Goal: Task Accomplishment & Management: Manage account settings

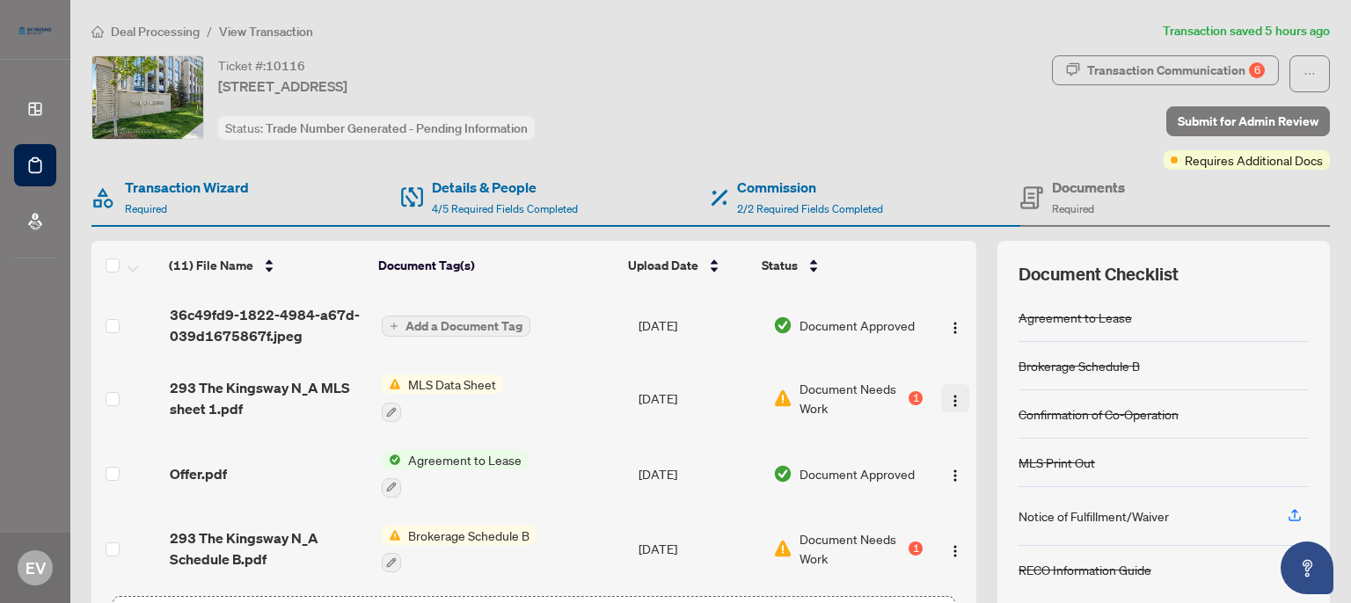
click at [948, 395] on img "button" at bounding box center [955, 401] width 14 height 14
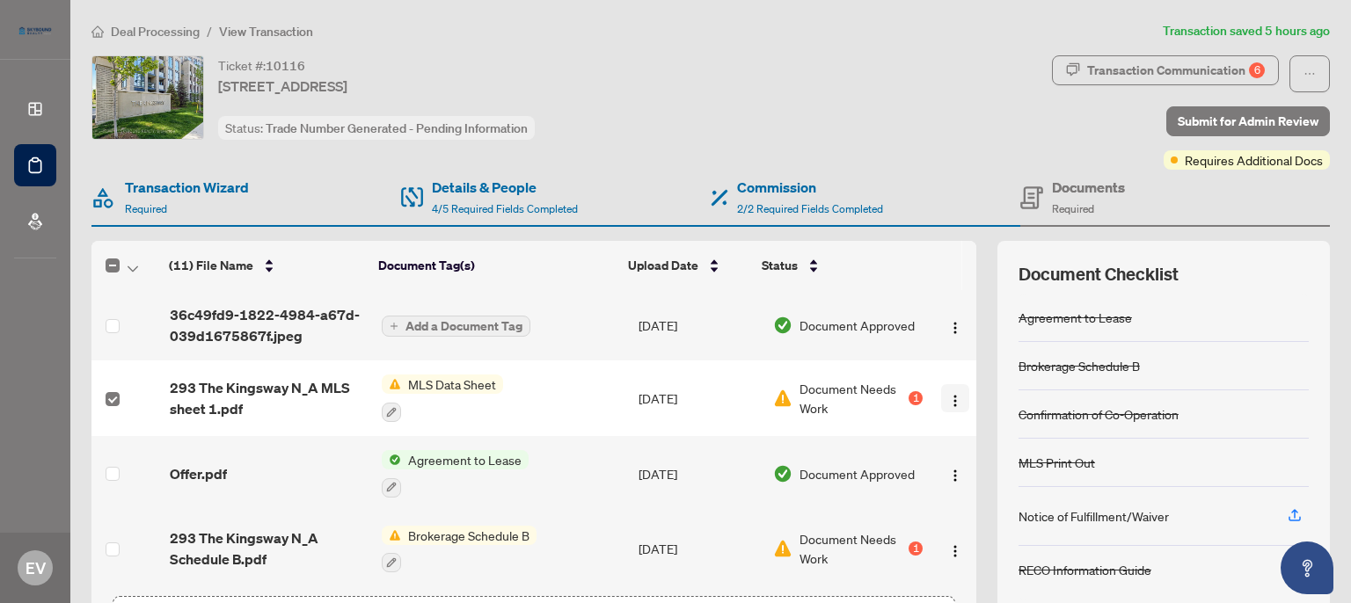
click at [948, 403] on img "button" at bounding box center [955, 401] width 14 height 14
drag, startPoint x: 105, startPoint y: 403, endPoint x: 391, endPoint y: 409, distance: 286.8
click at [391, 409] on button "button" at bounding box center [391, 412] width 19 height 19
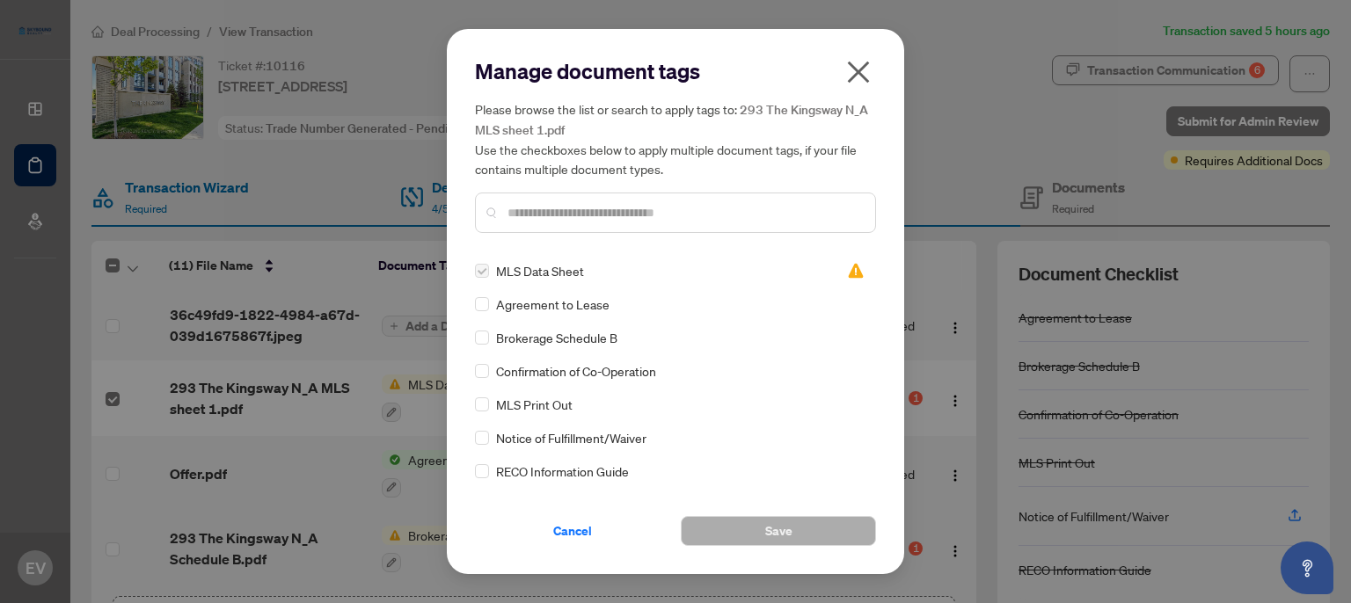
click at [862, 64] on icon "close" at bounding box center [858, 72] width 28 height 28
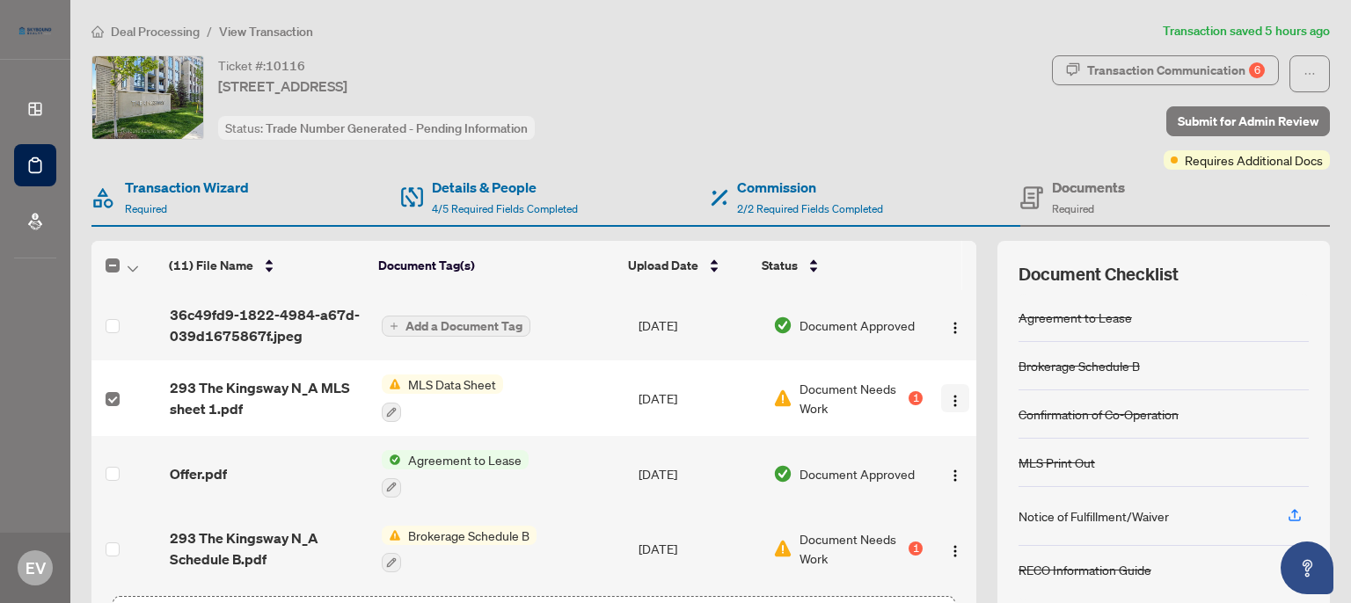
click at [948, 395] on img "button" at bounding box center [955, 401] width 14 height 14
drag, startPoint x: 101, startPoint y: 387, endPoint x: 239, endPoint y: 403, distance: 139.0
click at [239, 403] on span "293 The Kingsway N_A MLS sheet 1.pdf" at bounding box center [269, 398] width 198 height 42
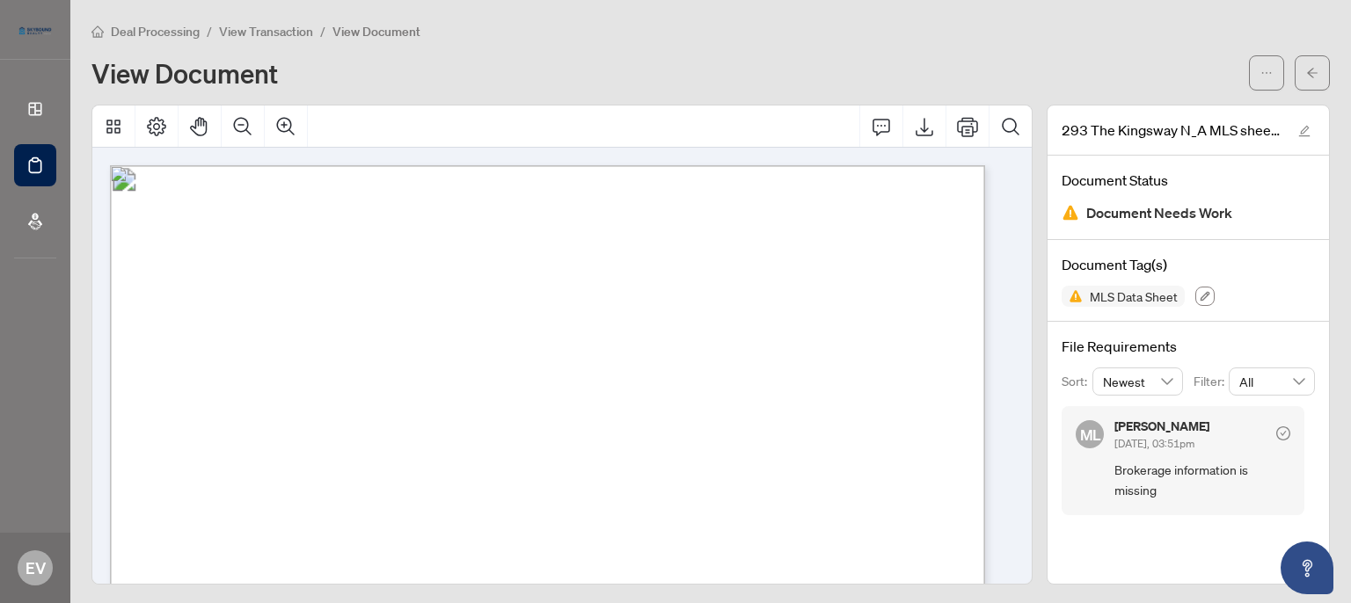
click at [1200, 293] on icon "button" at bounding box center [1205, 296] width 11 height 11
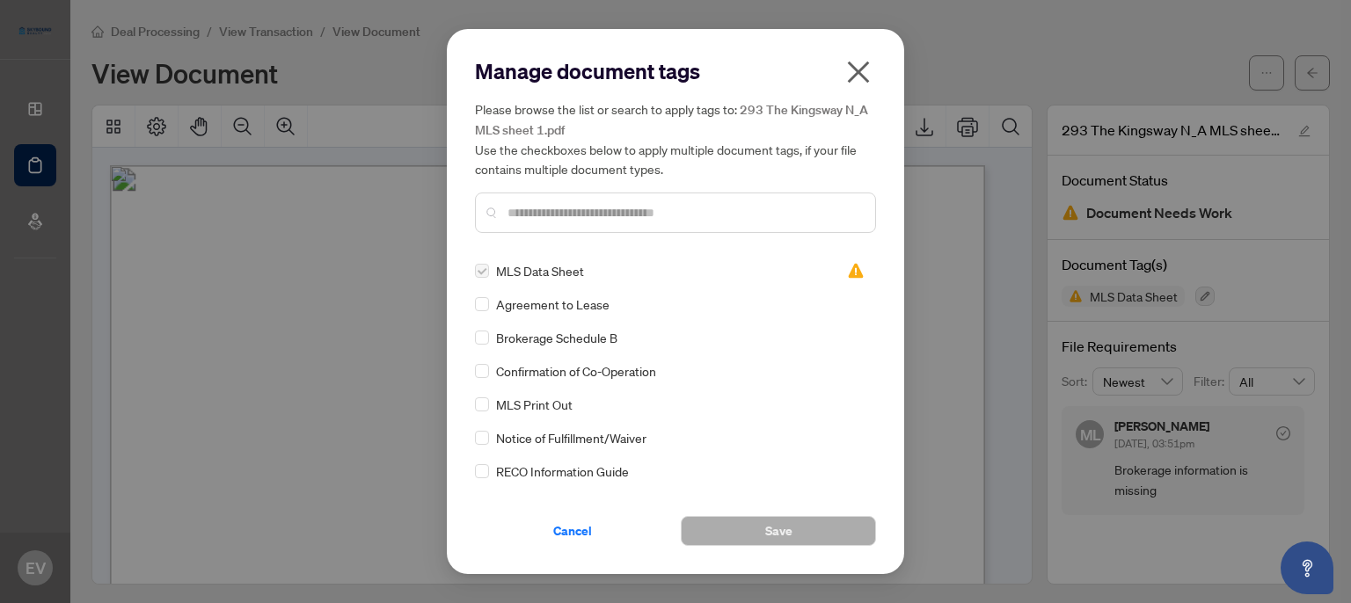
click at [852, 75] on icon "close" at bounding box center [858, 72] width 28 height 28
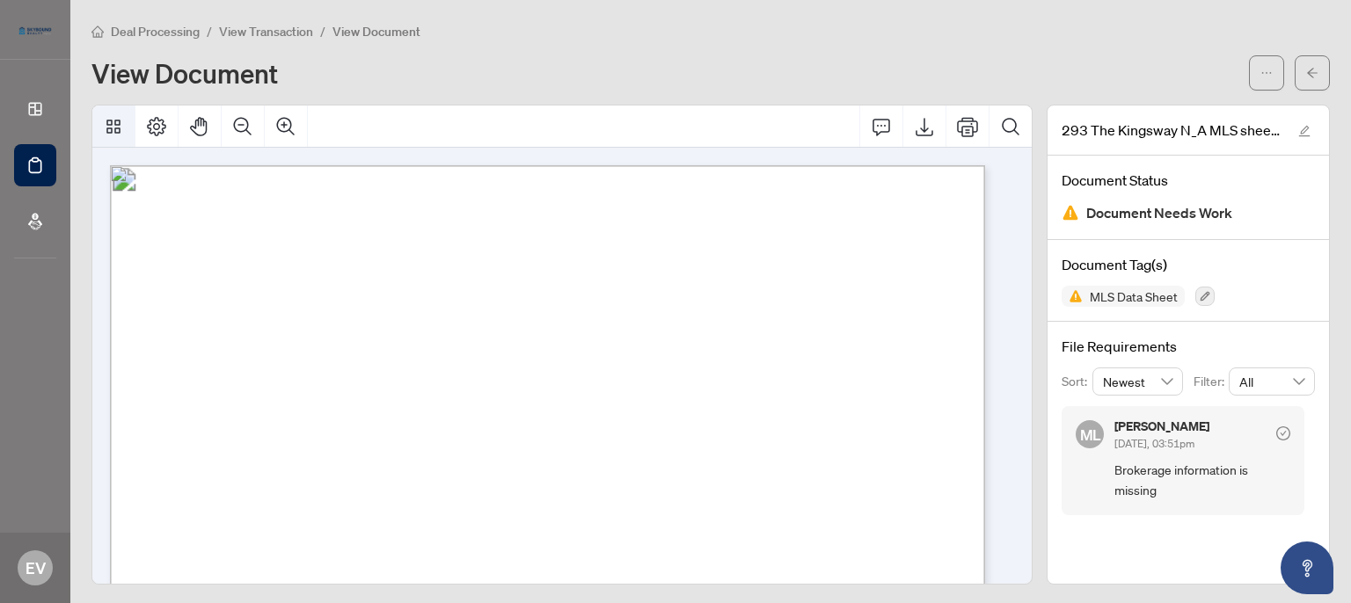
click at [128, 120] on button "Thumbnails" at bounding box center [113, 127] width 42 height 42
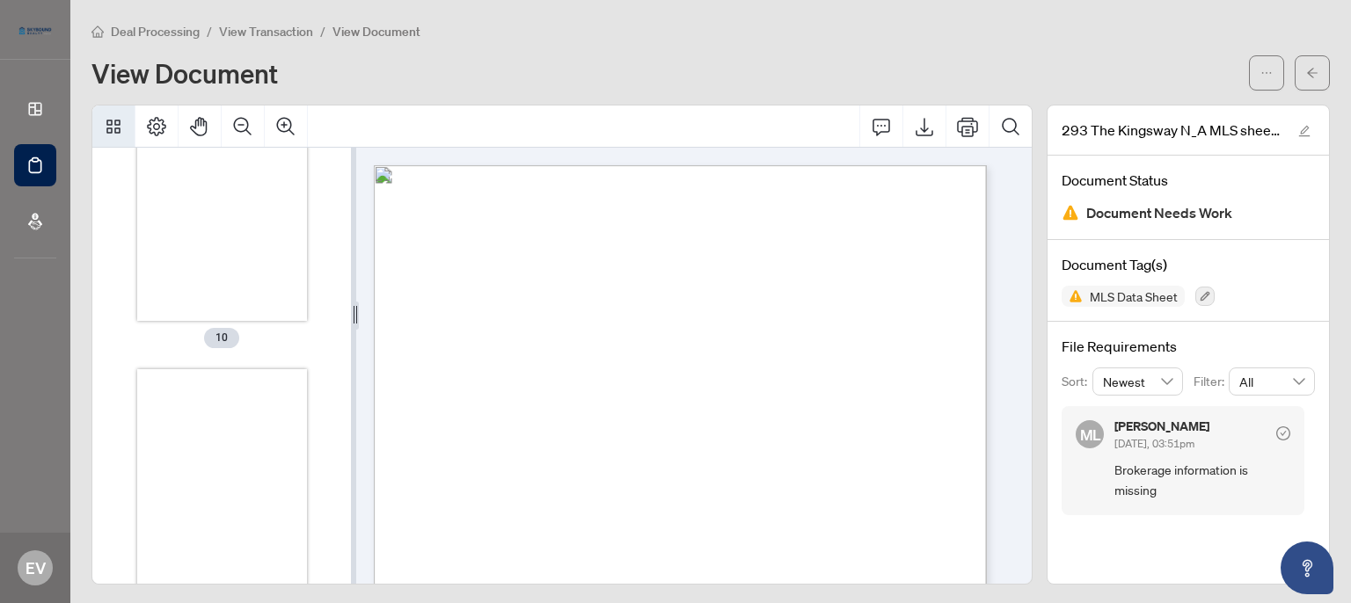
scroll to position [3061, 0]
click at [1260, 86] on span "button" at bounding box center [1266, 73] width 12 height 28
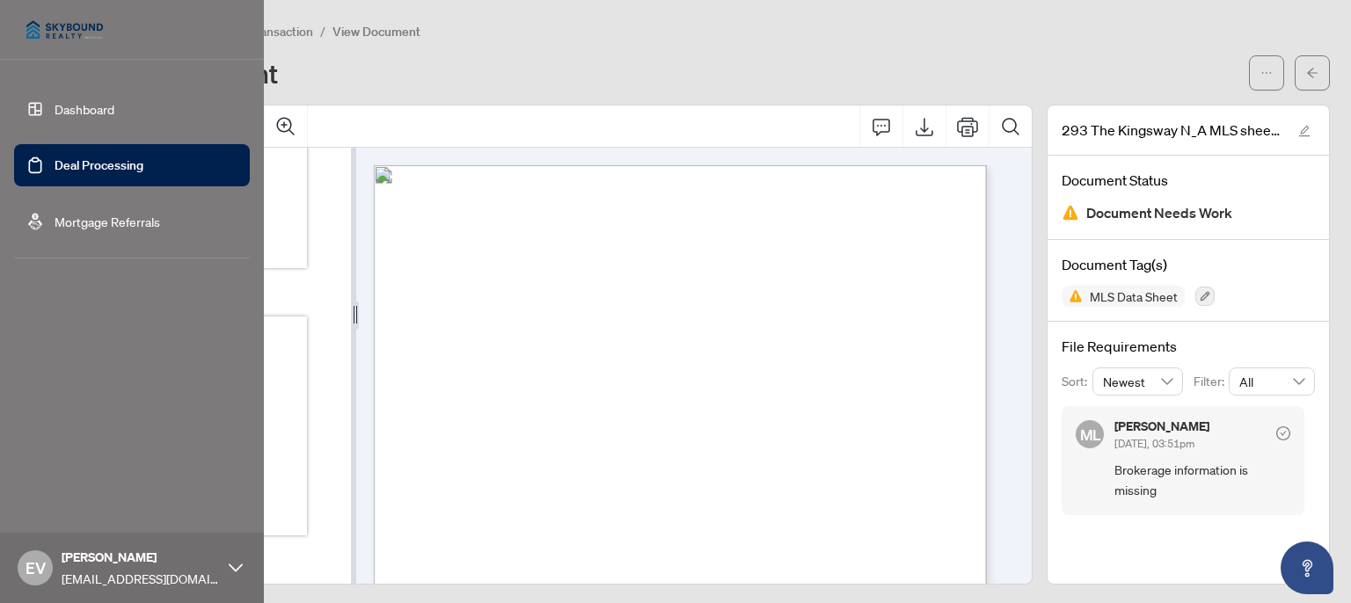
click at [55, 157] on link "Deal Processing" at bounding box center [99, 165] width 89 height 16
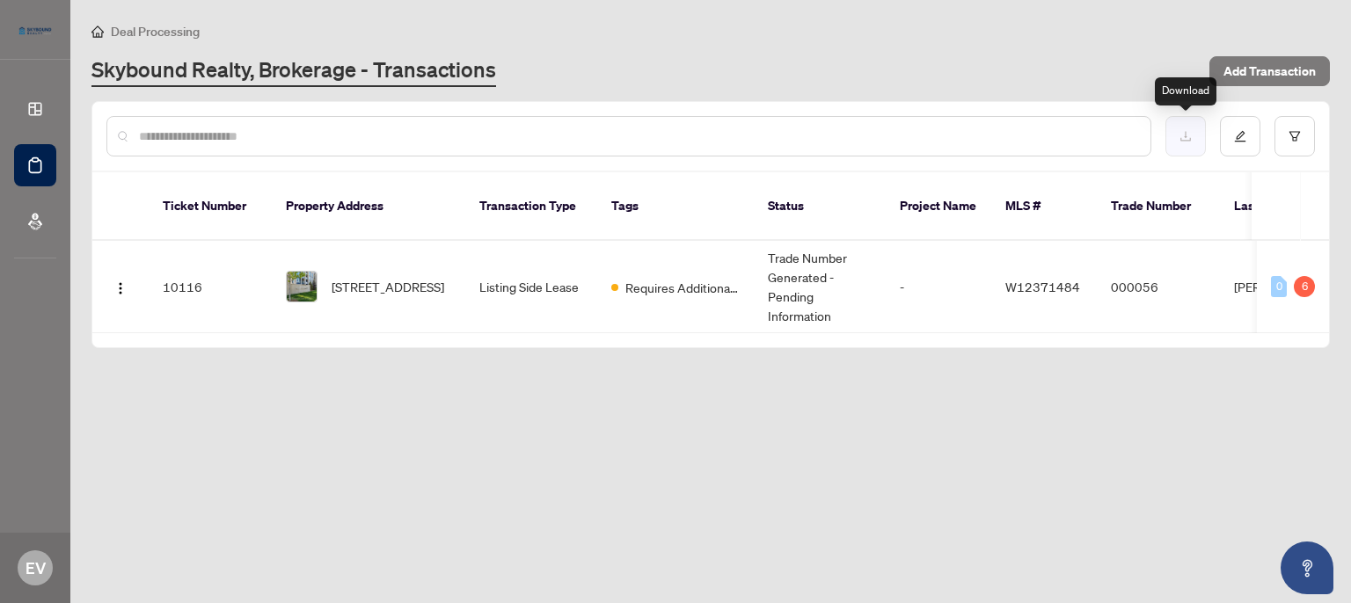
click at [1191, 128] on button "button" at bounding box center [1185, 136] width 40 height 40
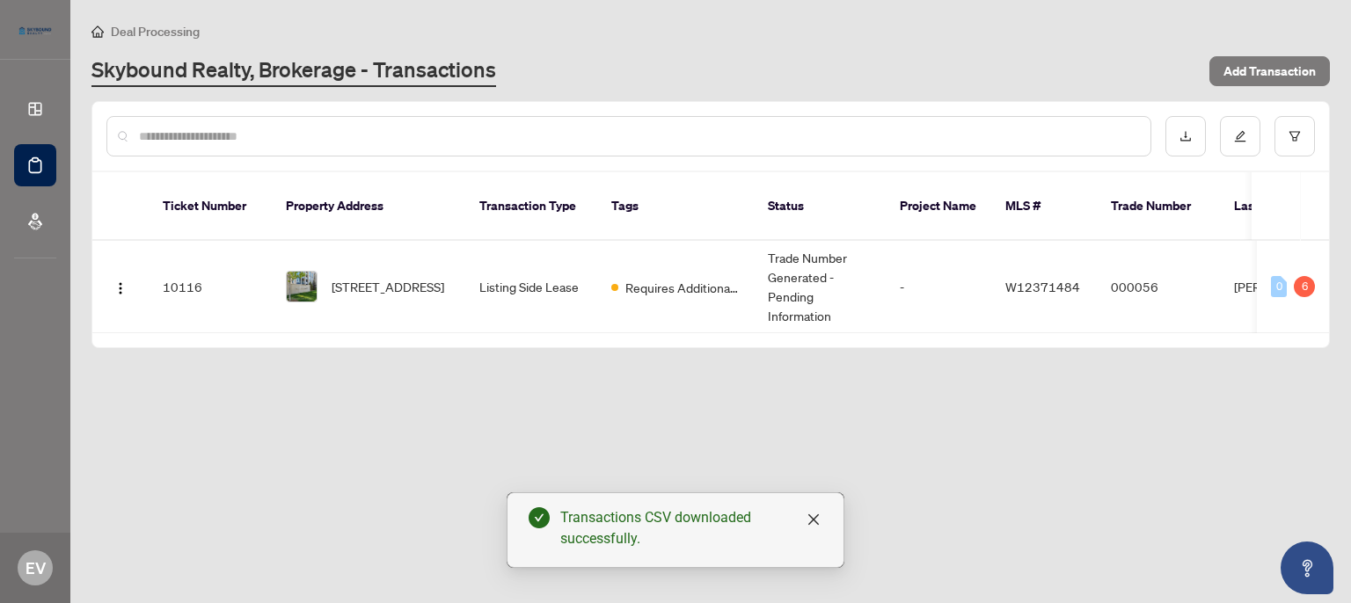
click at [912, 8] on main "Deal Processing Skybound Realty, Brokerage - Transactions Add Transaction Ticke…" at bounding box center [710, 301] width 1281 height 603
click at [1238, 136] on icon "edit" at bounding box center [1240, 136] width 12 height 12
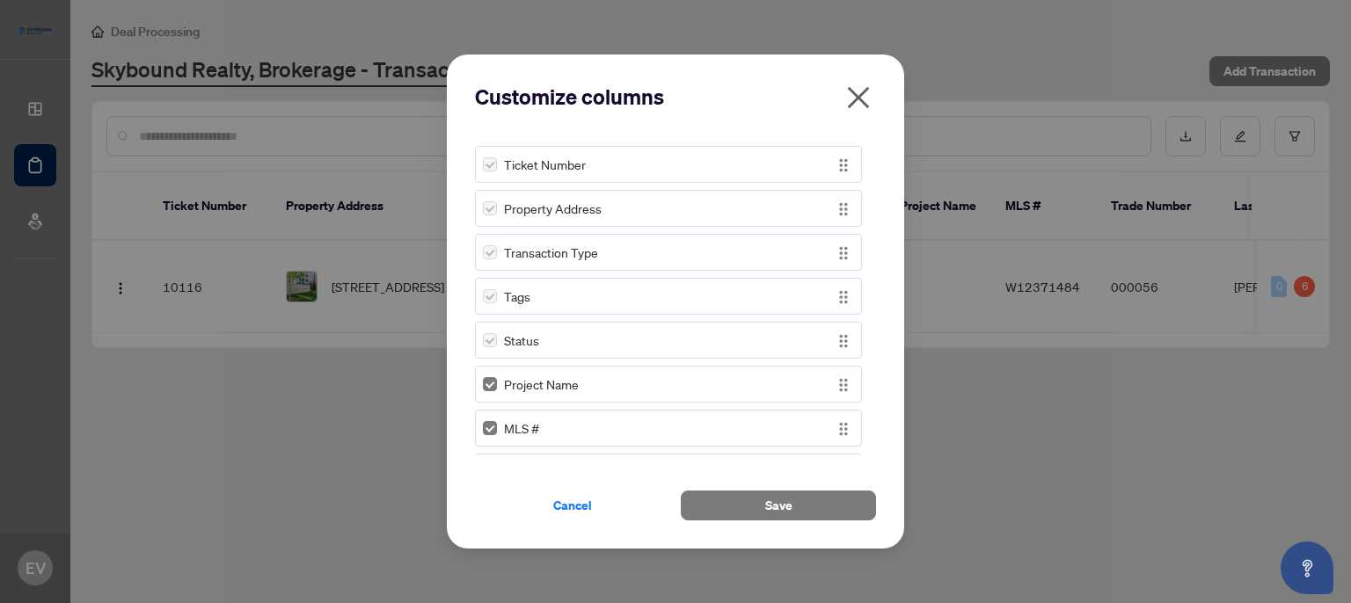
click at [864, 105] on icon "close" at bounding box center [858, 98] width 28 height 28
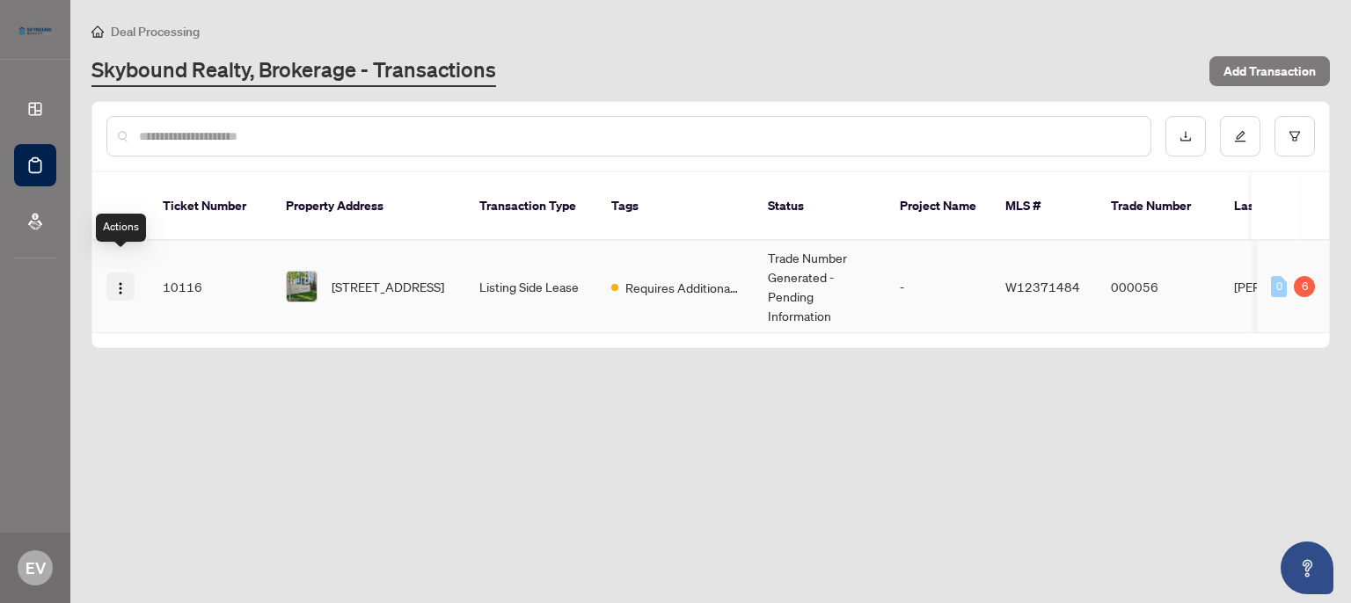
click at [123, 281] on img "button" at bounding box center [120, 288] width 14 height 14
click at [667, 278] on span "Requires Additional Docs" at bounding box center [682, 287] width 114 height 19
click at [633, 278] on span "Requires Additional Docs" at bounding box center [682, 287] width 114 height 19
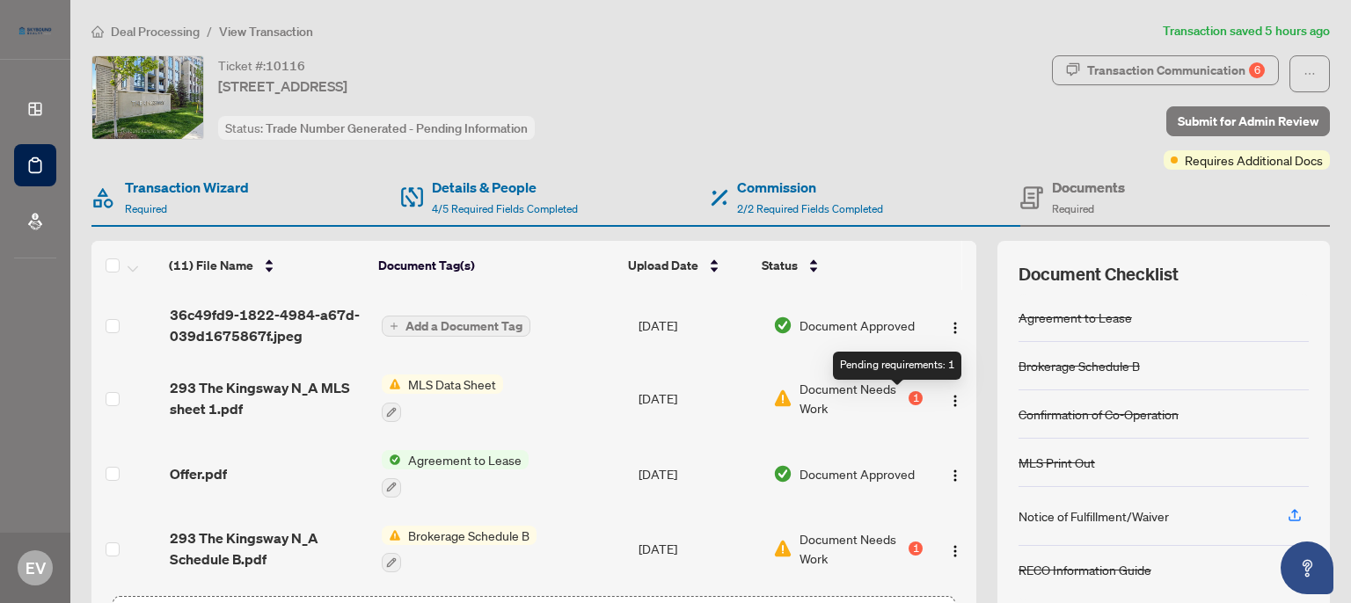
click at [909, 398] on div "1" at bounding box center [916, 398] width 14 height 14
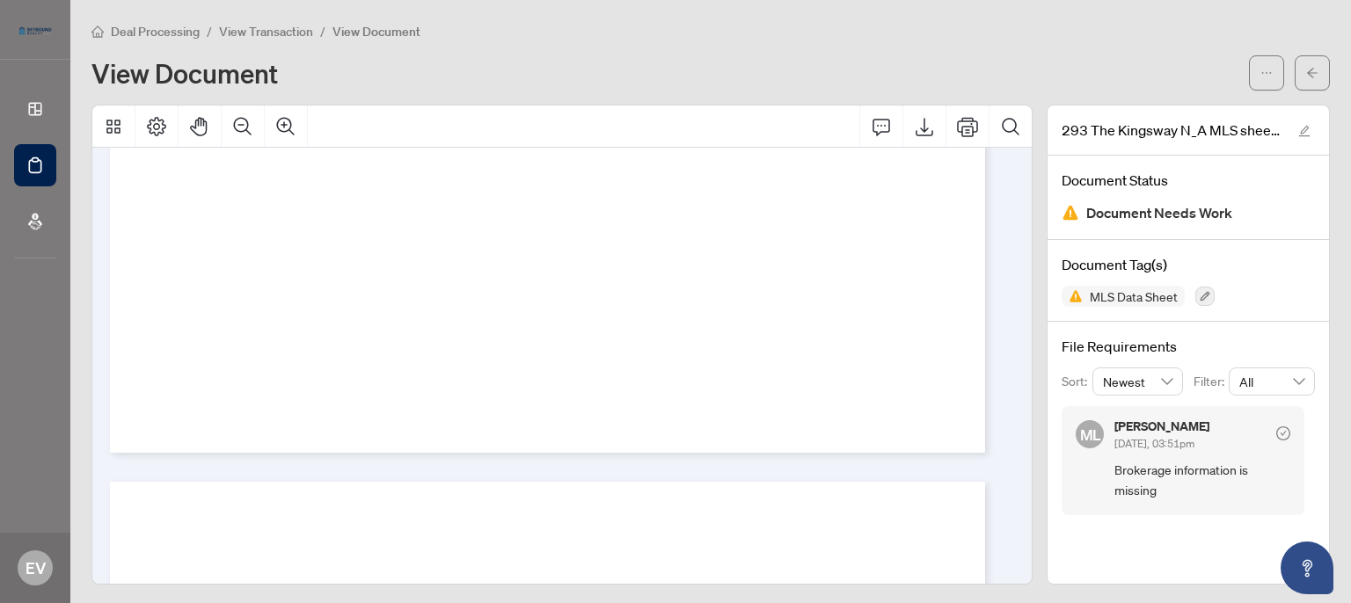
scroll to position [14664, 0]
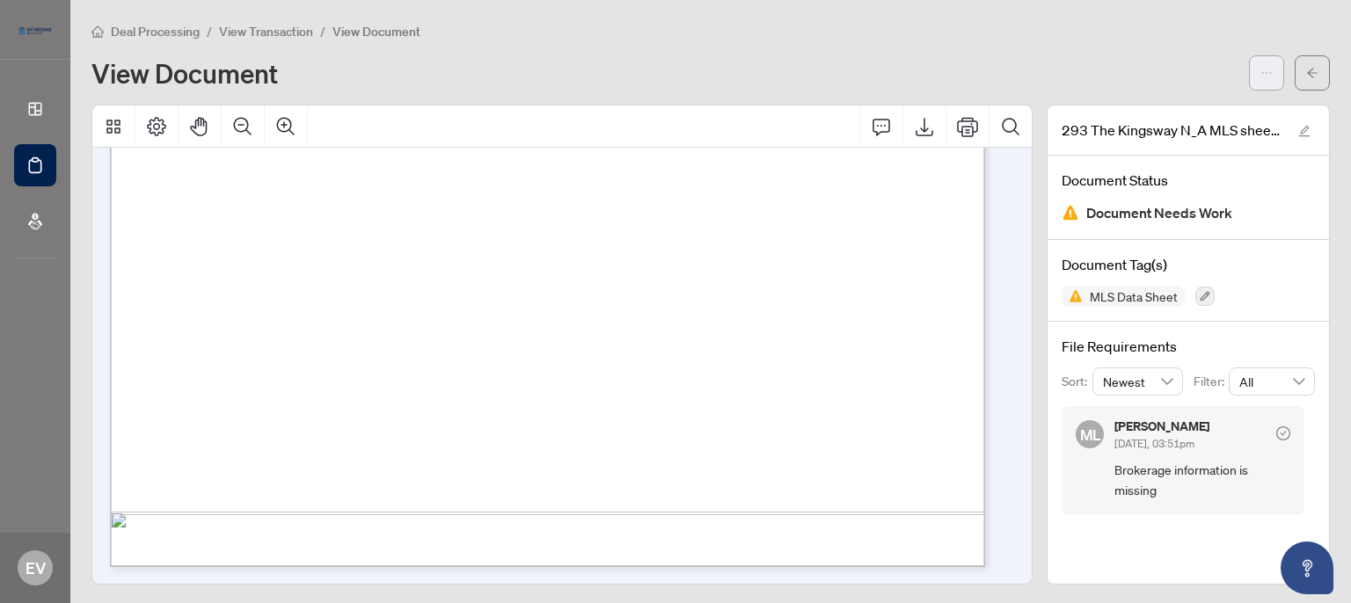
click at [1260, 73] on icon "ellipsis" at bounding box center [1266, 73] width 12 height 12
click at [1306, 68] on icon "arrow-left" at bounding box center [1312, 73] width 12 height 12
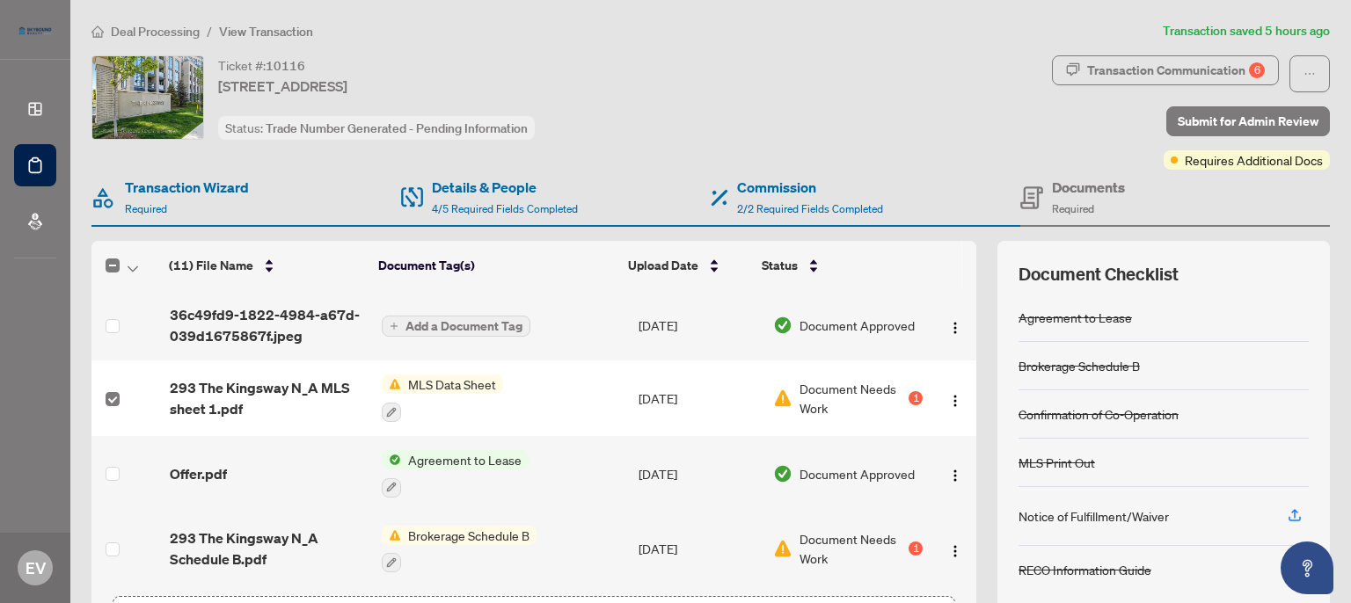
drag, startPoint x: 133, startPoint y: 388, endPoint x: 900, endPoint y: 398, distance: 767.0
click at [909, 398] on div "1" at bounding box center [916, 398] width 14 height 14
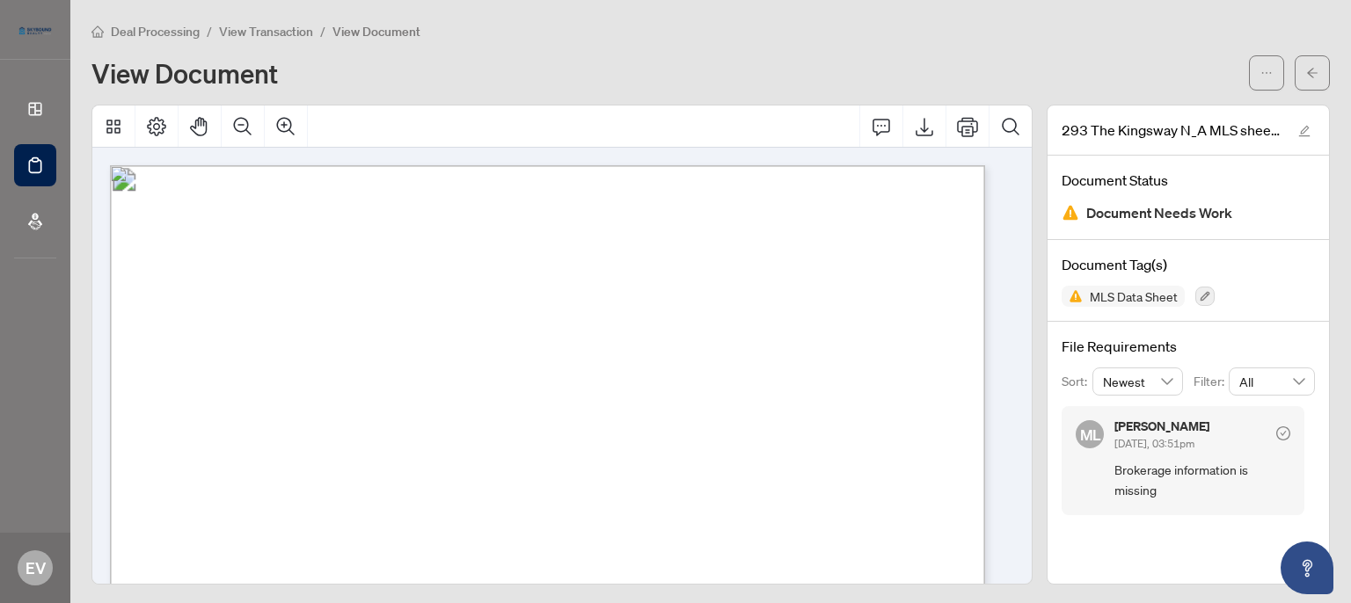
click at [1133, 460] on span "Brokerage information is missing" at bounding box center [1202, 480] width 176 height 41
click at [109, 125] on icon "Thumbnails" at bounding box center [113, 126] width 21 height 21
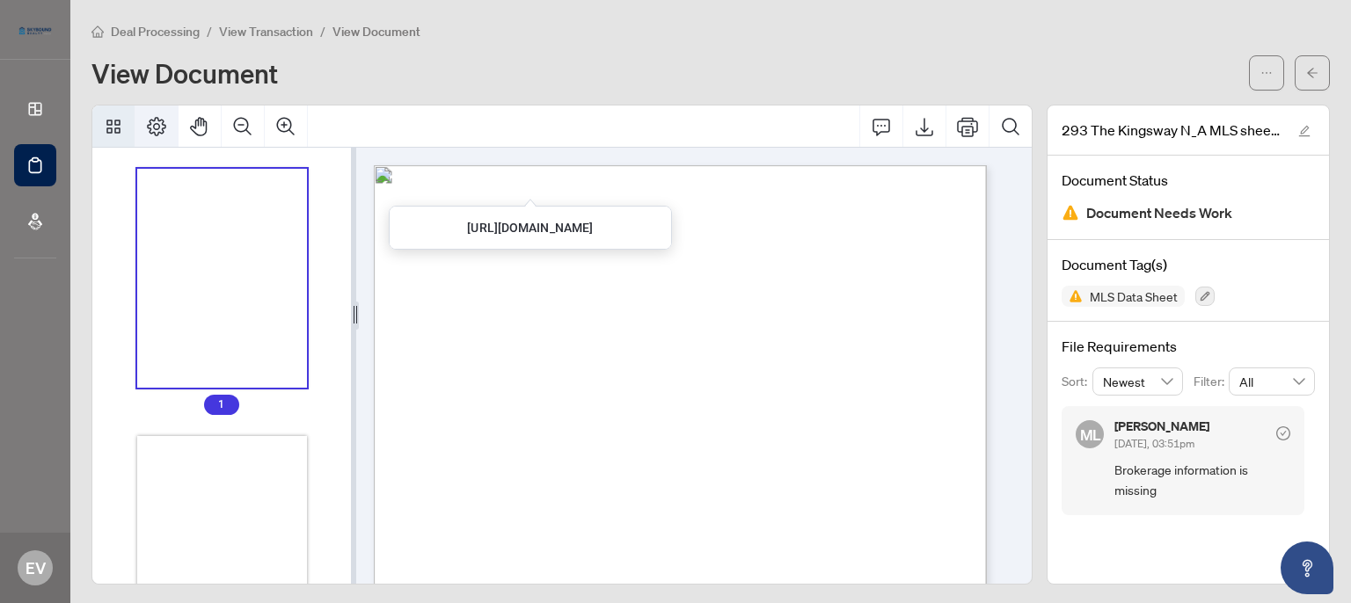
click at [158, 122] on icon "Page Layout" at bounding box center [156, 126] width 21 height 21
click at [865, 140] on button "Comment" at bounding box center [881, 127] width 42 height 42
click at [872, 133] on icon "Comment" at bounding box center [881, 127] width 18 height 17
click at [872, 113] on button "Comment" at bounding box center [881, 127] width 42 height 42
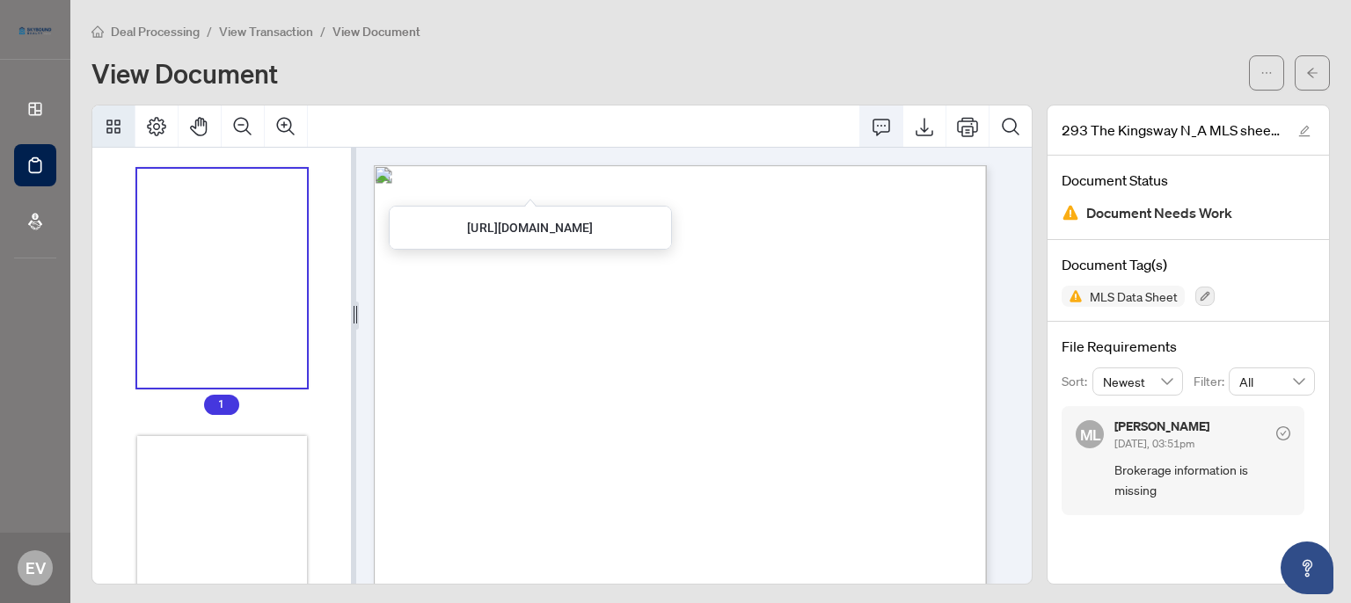
click at [872, 113] on button "Comment" at bounding box center [881, 127] width 42 height 42
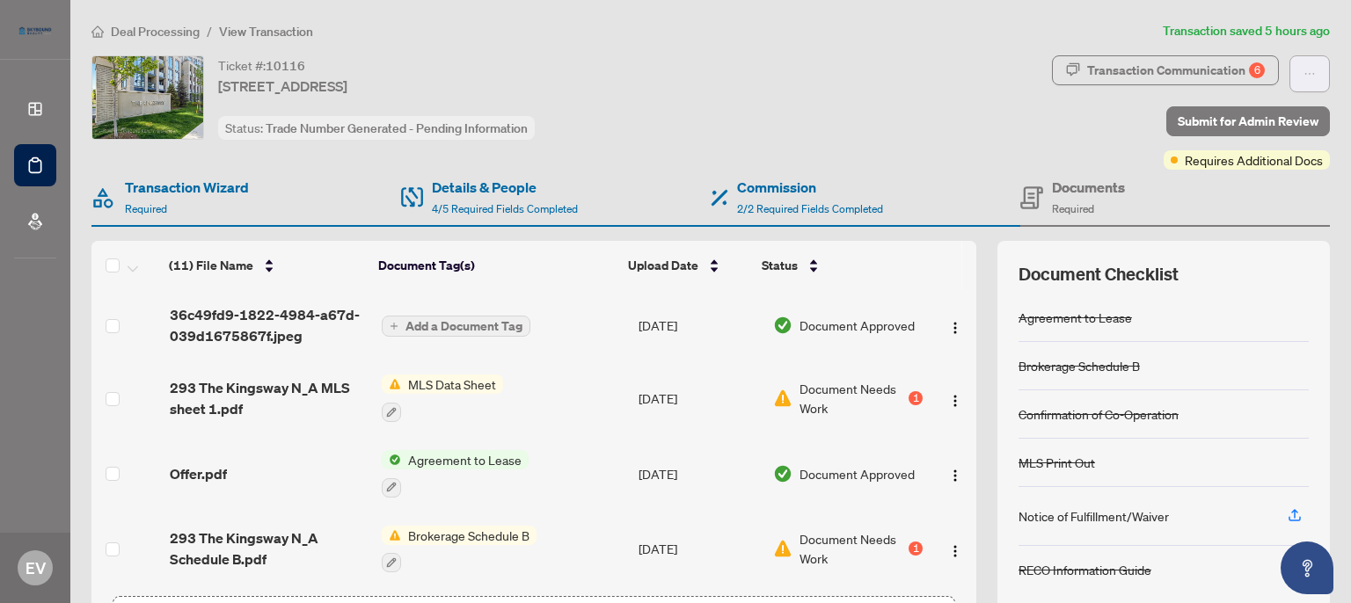
click at [1302, 68] on button "button" at bounding box center [1309, 73] width 40 height 37
click at [941, 407] on button "button" at bounding box center [955, 398] width 28 height 28
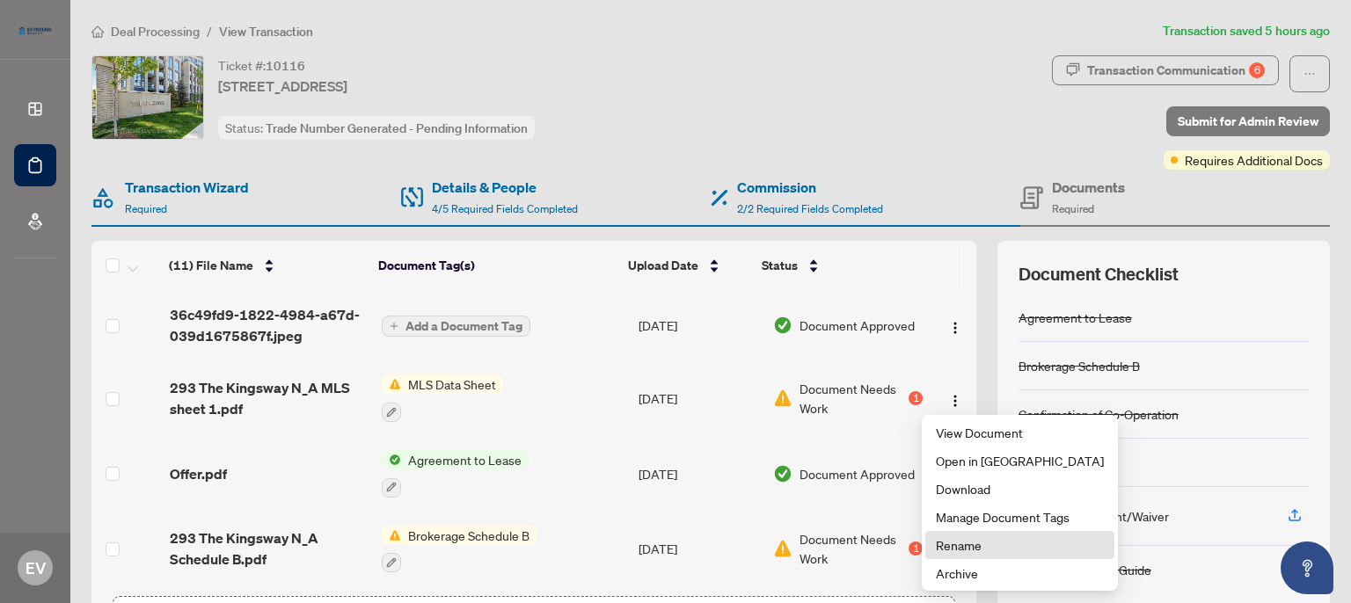
click at [958, 547] on span "Rename" at bounding box center [1020, 545] width 168 height 19
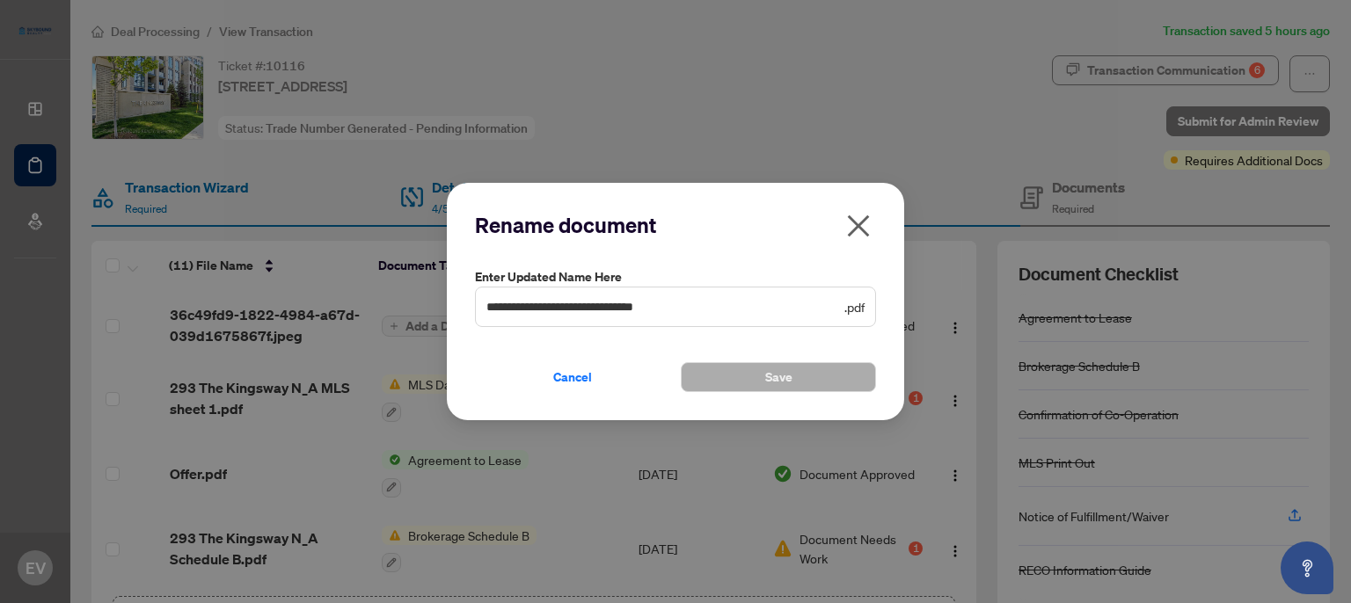
click at [865, 225] on icon "close" at bounding box center [858, 226] width 28 height 28
